Goal: Transaction & Acquisition: Purchase product/service

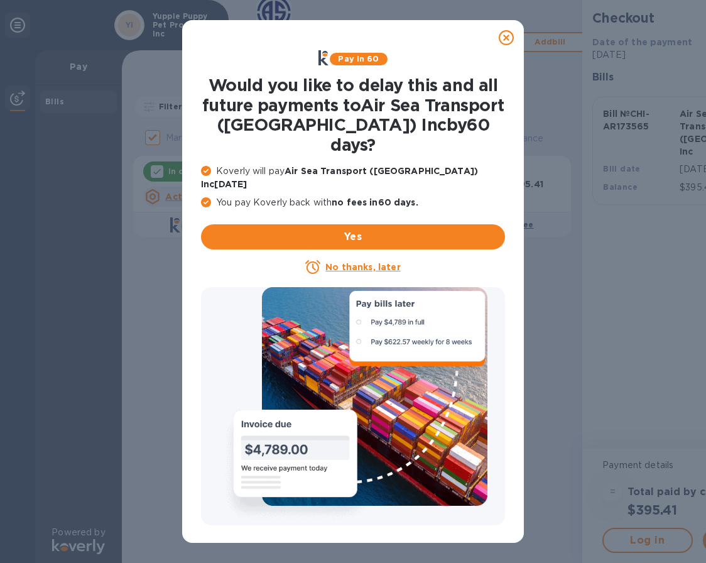
click at [370, 262] on u "No thanks, later" at bounding box center [363, 267] width 75 height 10
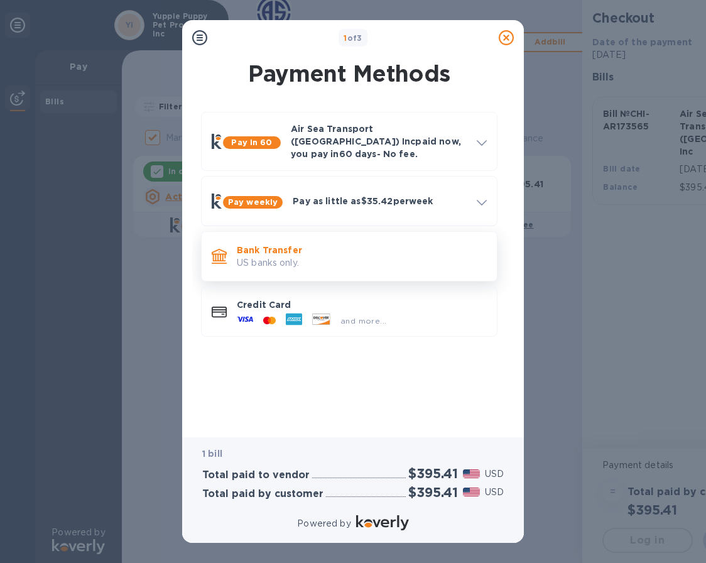
click at [268, 244] on p "Bank Transfer" at bounding box center [362, 250] width 250 height 13
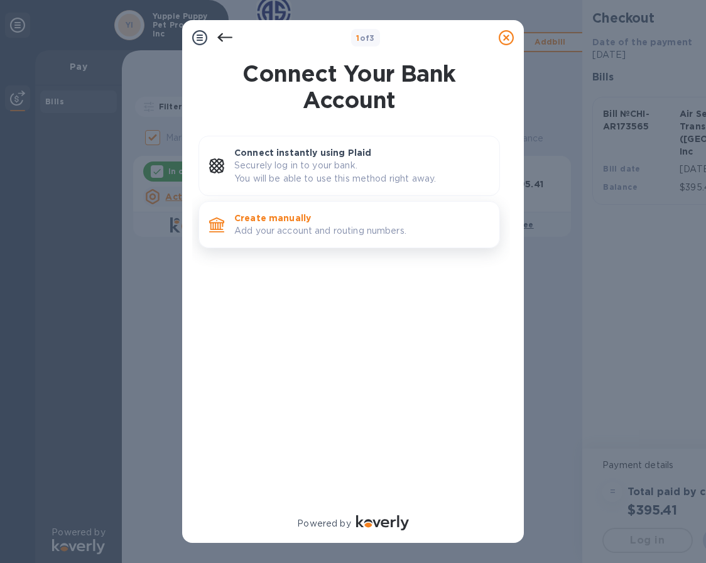
click at [273, 212] on p "Create manually" at bounding box center [361, 218] width 255 height 13
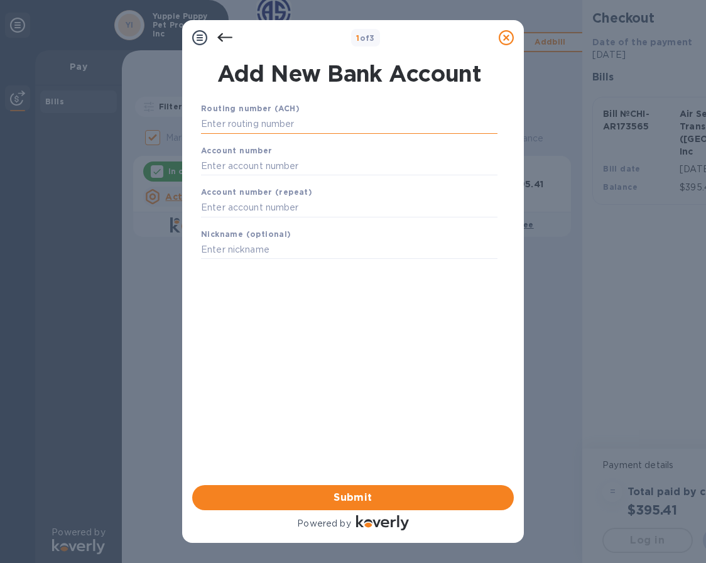
click at [251, 117] on input "text" at bounding box center [349, 124] width 297 height 19
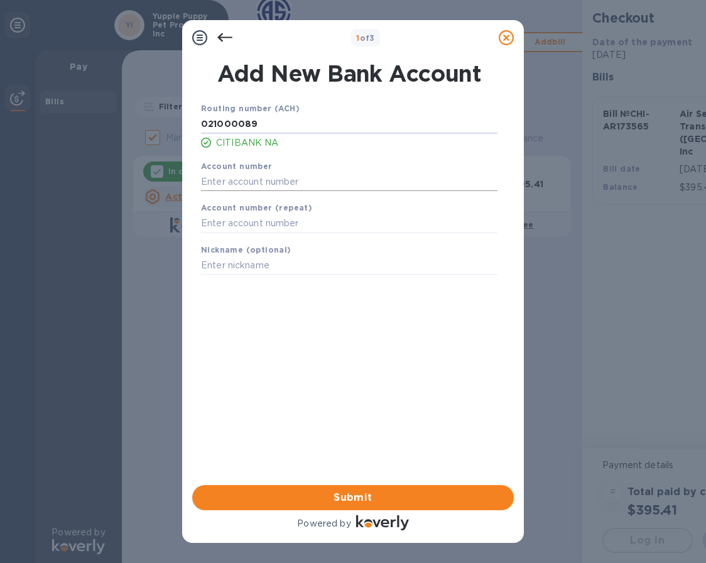
type input "021000089"
click at [264, 184] on input "text" at bounding box center [349, 181] width 297 height 19
type input "5726273"
click at [270, 221] on input "text" at bounding box center [349, 223] width 297 height 19
type input "5726273"
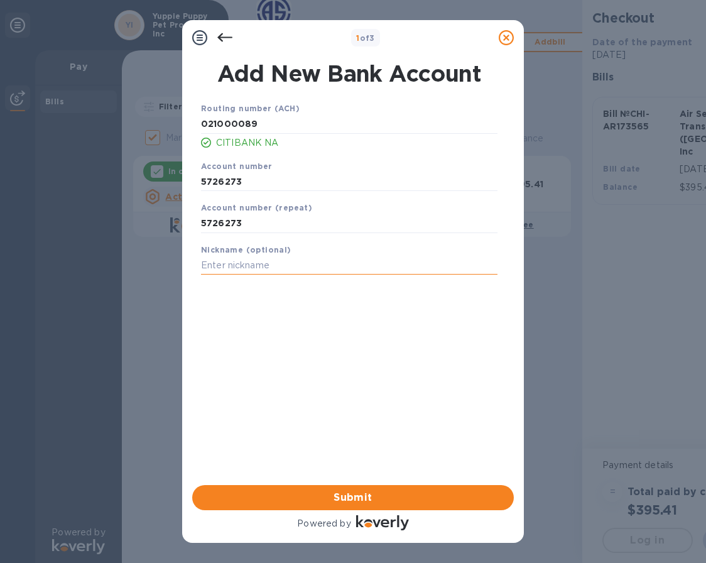
click at [277, 265] on input "text" at bounding box center [349, 265] width 297 height 19
click at [382, 498] on span "Submit" at bounding box center [353, 497] width 302 height 15
